Goal: Task Accomplishment & Management: Use online tool/utility

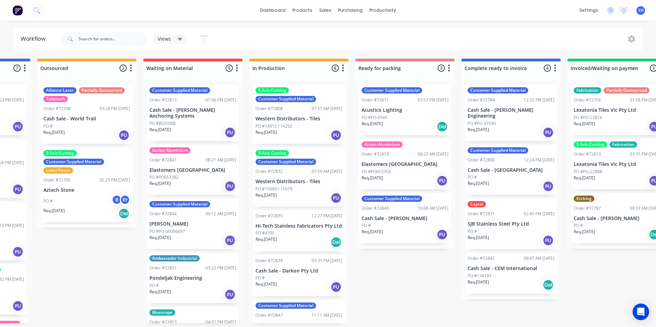
scroll to position [0, 168]
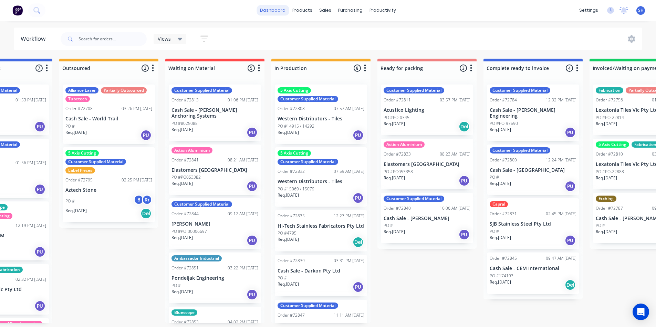
click at [266, 13] on link "dashboard" at bounding box center [273, 10] width 32 height 10
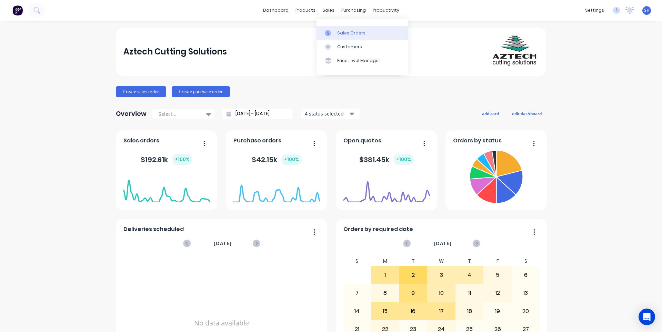
click at [336, 34] on link "Sales Orders" at bounding box center [361, 33] width 91 height 14
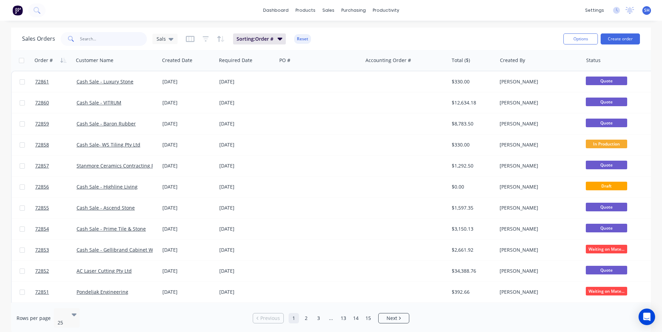
click at [108, 43] on input "text" at bounding box center [113, 39] width 67 height 14
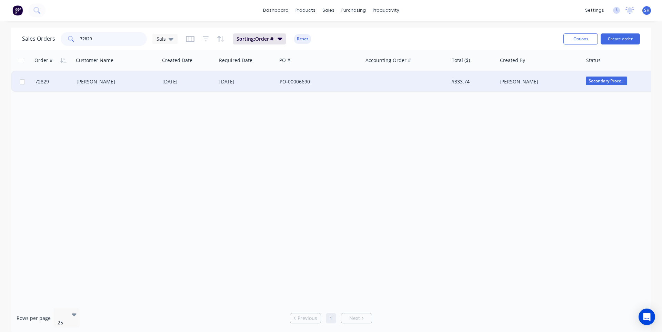
type input "72829"
click at [231, 81] on div "[DATE]" at bounding box center [246, 81] width 55 height 7
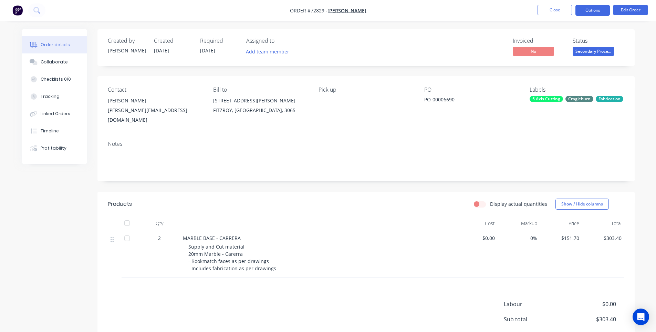
click at [599, 11] on button "Options" at bounding box center [593, 10] width 34 height 11
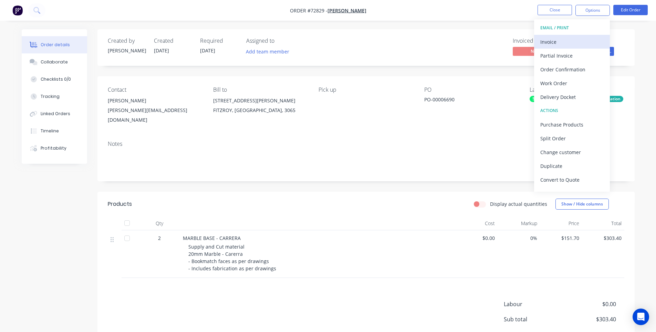
click at [577, 41] on div "Invoice" at bounding box center [572, 42] width 63 height 10
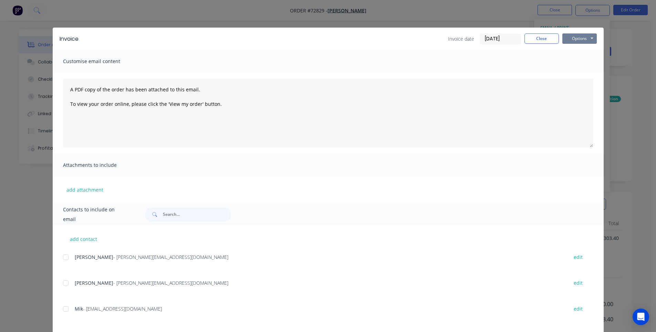
click at [569, 43] on button "Options" at bounding box center [580, 38] width 34 height 10
click at [568, 63] on button "Print" at bounding box center [585, 62] width 44 height 11
click at [548, 41] on button "Close" at bounding box center [542, 38] width 34 height 10
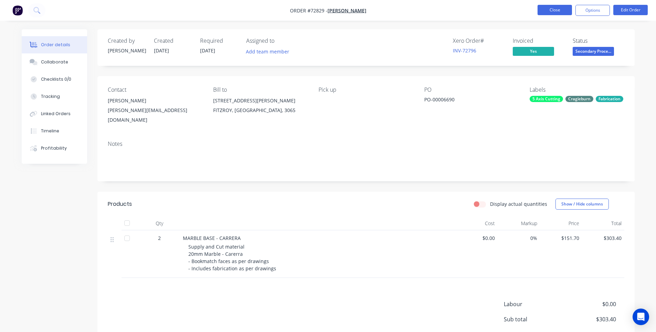
click at [566, 11] on button "Close" at bounding box center [555, 10] width 34 height 10
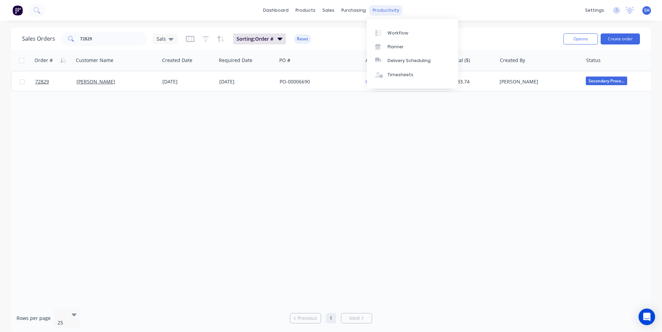
click at [385, 13] on div "productivity" at bounding box center [385, 10] width 33 height 10
click at [401, 37] on link "Workflow" at bounding box center [412, 33] width 91 height 14
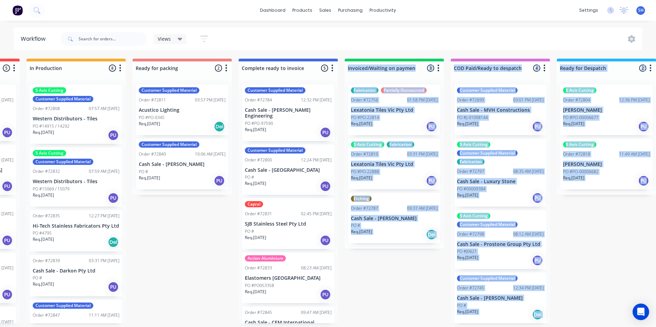
scroll to position [1, 413]
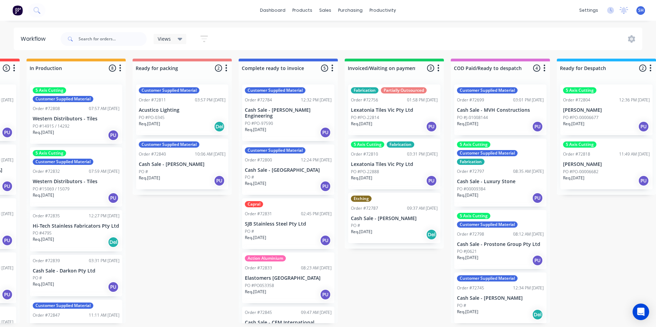
drag, startPoint x: 352, startPoint y: 326, endPoint x: 200, endPoint y: 323, distance: 151.7
click at [200, 323] on div "Submitted 1 Status colour #273444 hex #273444 Save Cancel Summaries Total order…" at bounding box center [206, 191] width 1249 height 264
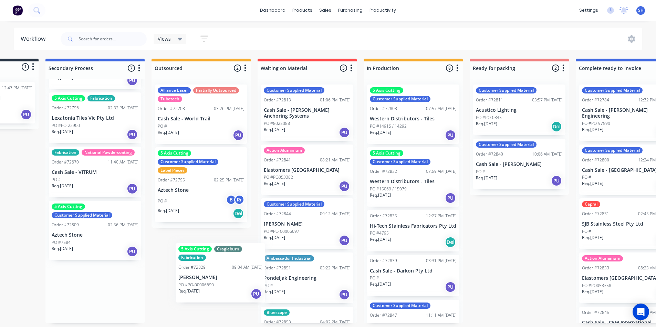
scroll to position [1, 0]
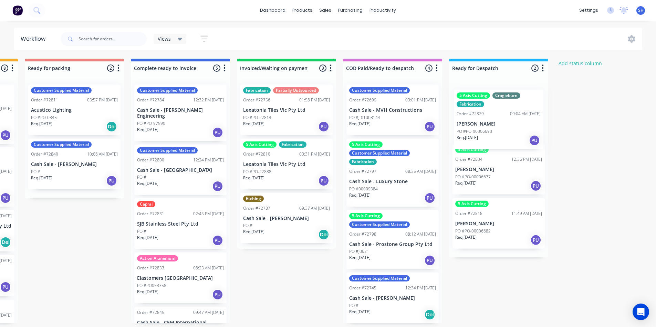
drag, startPoint x: 85, startPoint y: 299, endPoint x: 494, endPoint y: 127, distance: 443.8
click at [494, 127] on div "Submitted 1 Status colour #273444 hex #273444 Save Cancel Summaries Total order…" at bounding box center [98, 191] width 1249 height 264
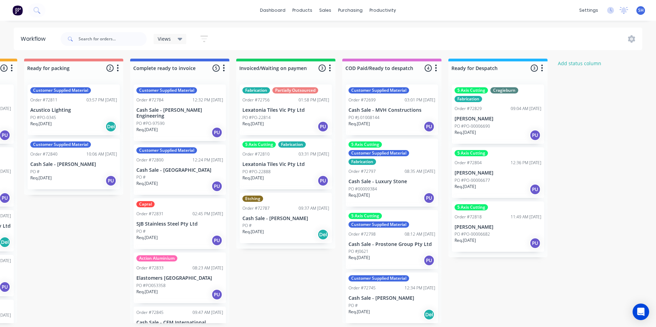
scroll to position [109, 0]
click at [296, 303] on div "Submitted 1 Status colour #273444 hex #273444 Save Cancel Summaries Total order…" at bounding box center [98, 191] width 1249 height 264
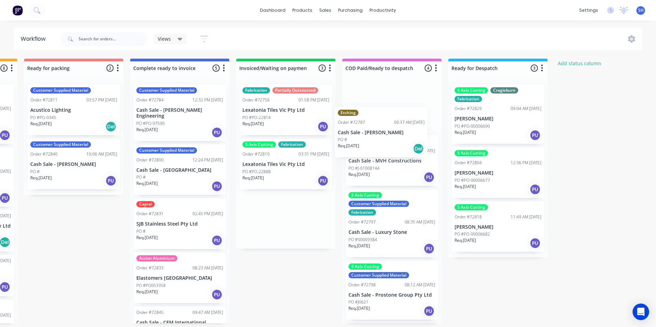
drag, startPoint x: 291, startPoint y: 223, endPoint x: 392, endPoint y: 126, distance: 139.9
click at [392, 126] on div "Submitted 1 Status colour #273444 hex #273444 Save Cancel Summaries Total order…" at bounding box center [98, 191] width 1249 height 264
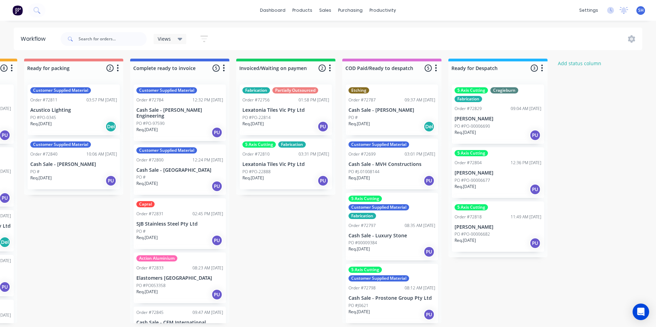
click at [391, 126] on div "Req. [DATE] Del" at bounding box center [392, 127] width 87 height 12
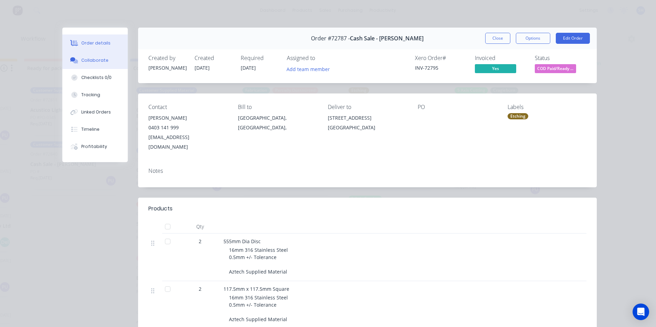
click at [88, 63] on div "Collaborate" at bounding box center [94, 60] width 27 height 6
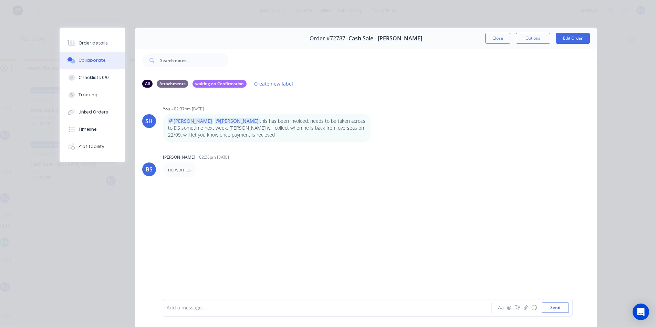
click at [218, 314] on div "Add a message... Aa @ ☺ Send" at bounding box center [368, 307] width 410 height 18
click at [214, 310] on div at bounding box center [317, 307] width 301 height 7
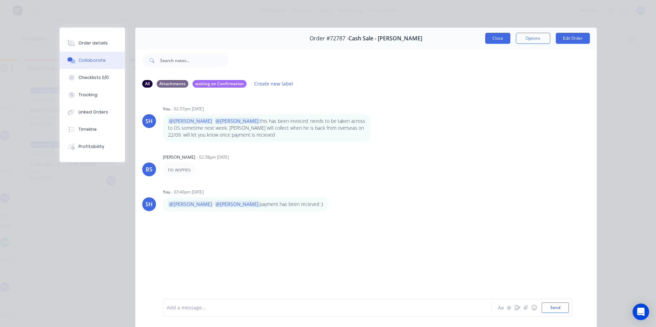
click at [497, 39] on button "Close" at bounding box center [497, 38] width 25 height 11
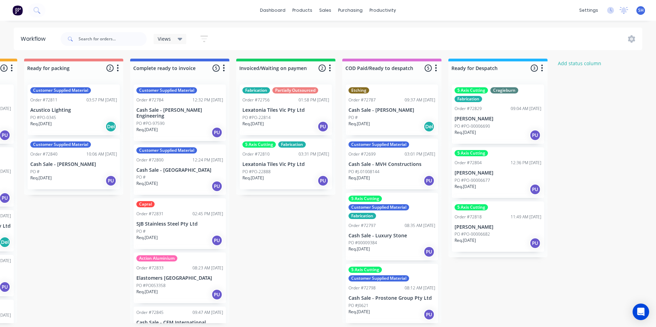
click at [380, 108] on p "Cash Sale - [PERSON_NAME]" at bounding box center [392, 110] width 87 height 6
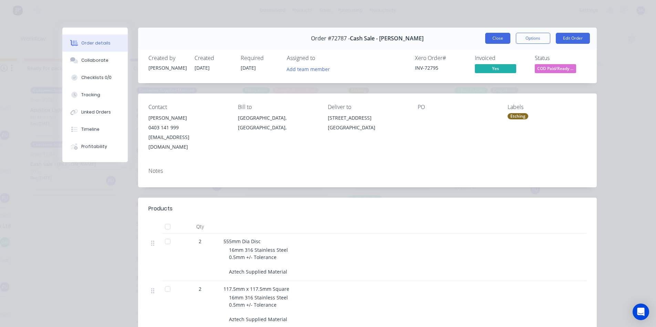
click at [495, 35] on button "Close" at bounding box center [497, 38] width 25 height 11
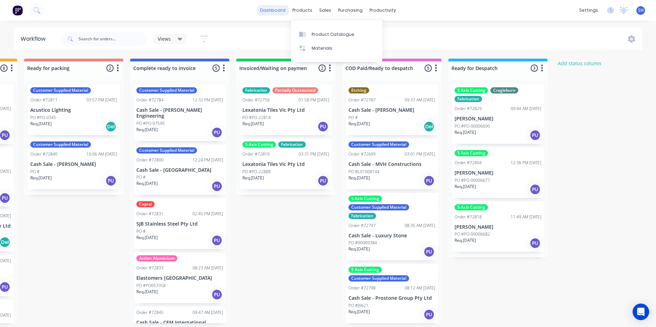
click at [283, 14] on link "dashboard" at bounding box center [273, 10] width 32 height 10
